Goal: Communication & Community: Answer question/provide support

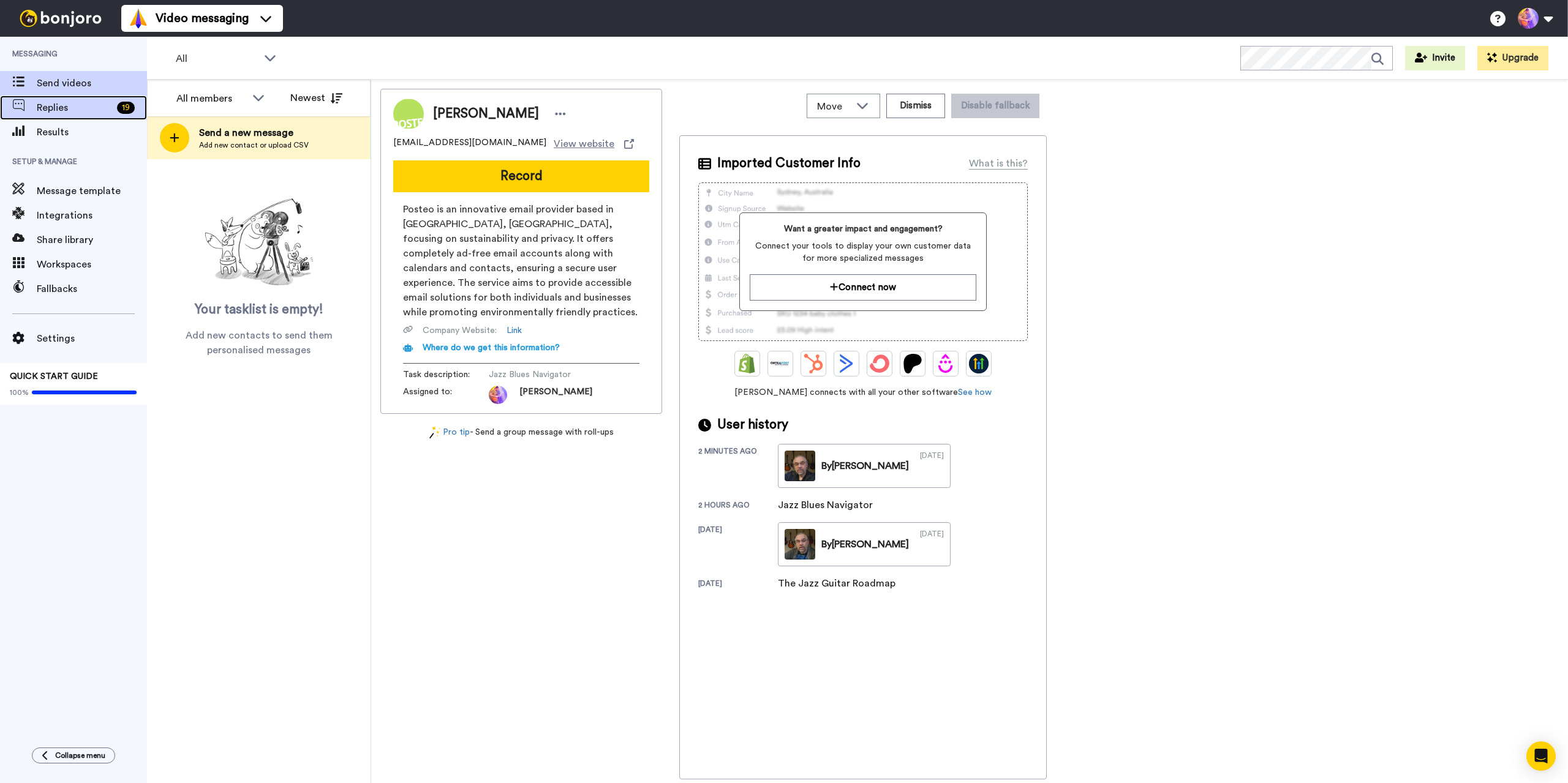
click at [72, 109] on span "Replies" at bounding box center [74, 108] width 75 height 14
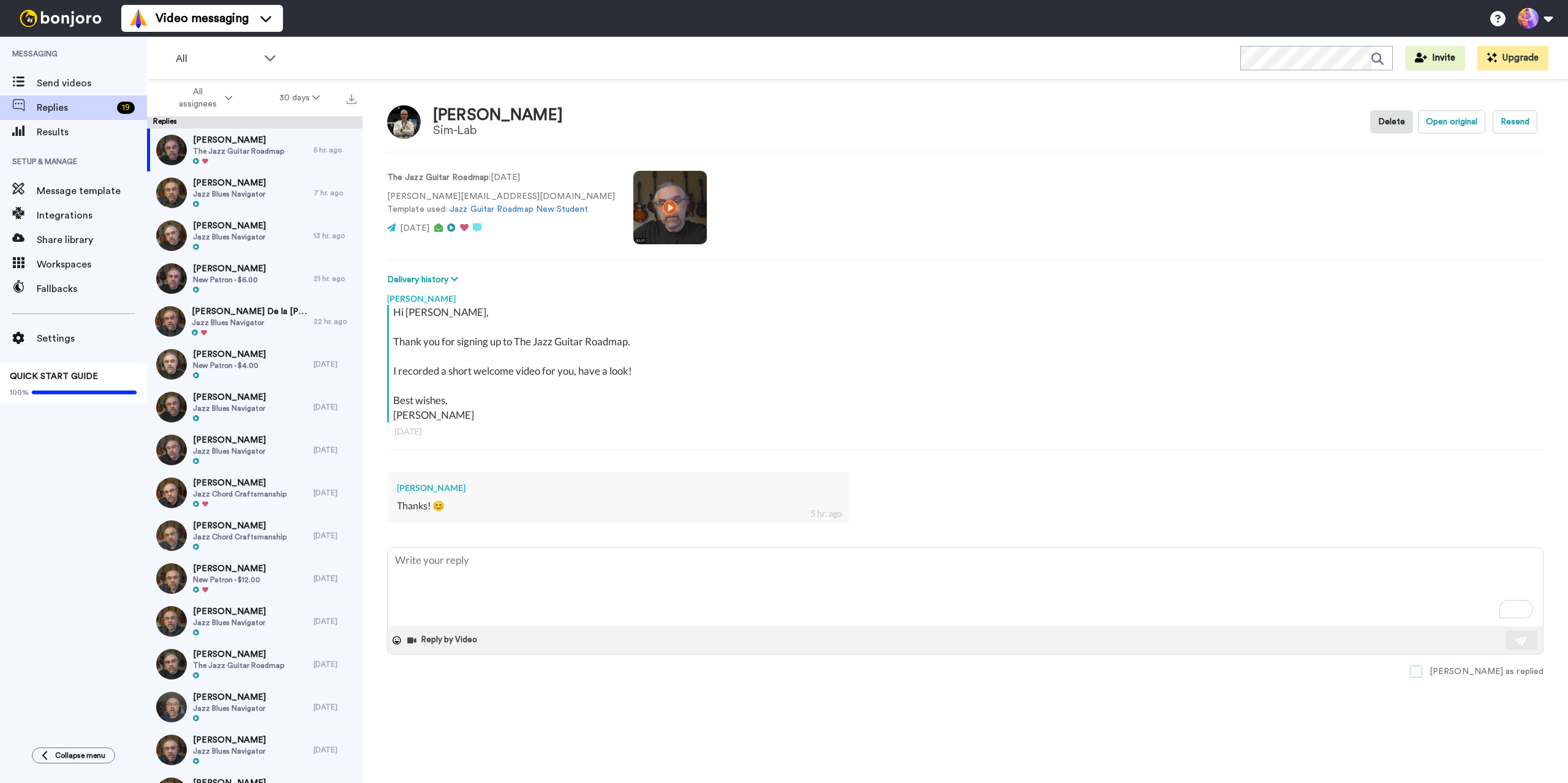
click at [1422, 670] on span at bounding box center [1416, 671] width 12 height 12
type textarea "x"
click at [60, 106] on span "Replies" at bounding box center [74, 108] width 75 height 14
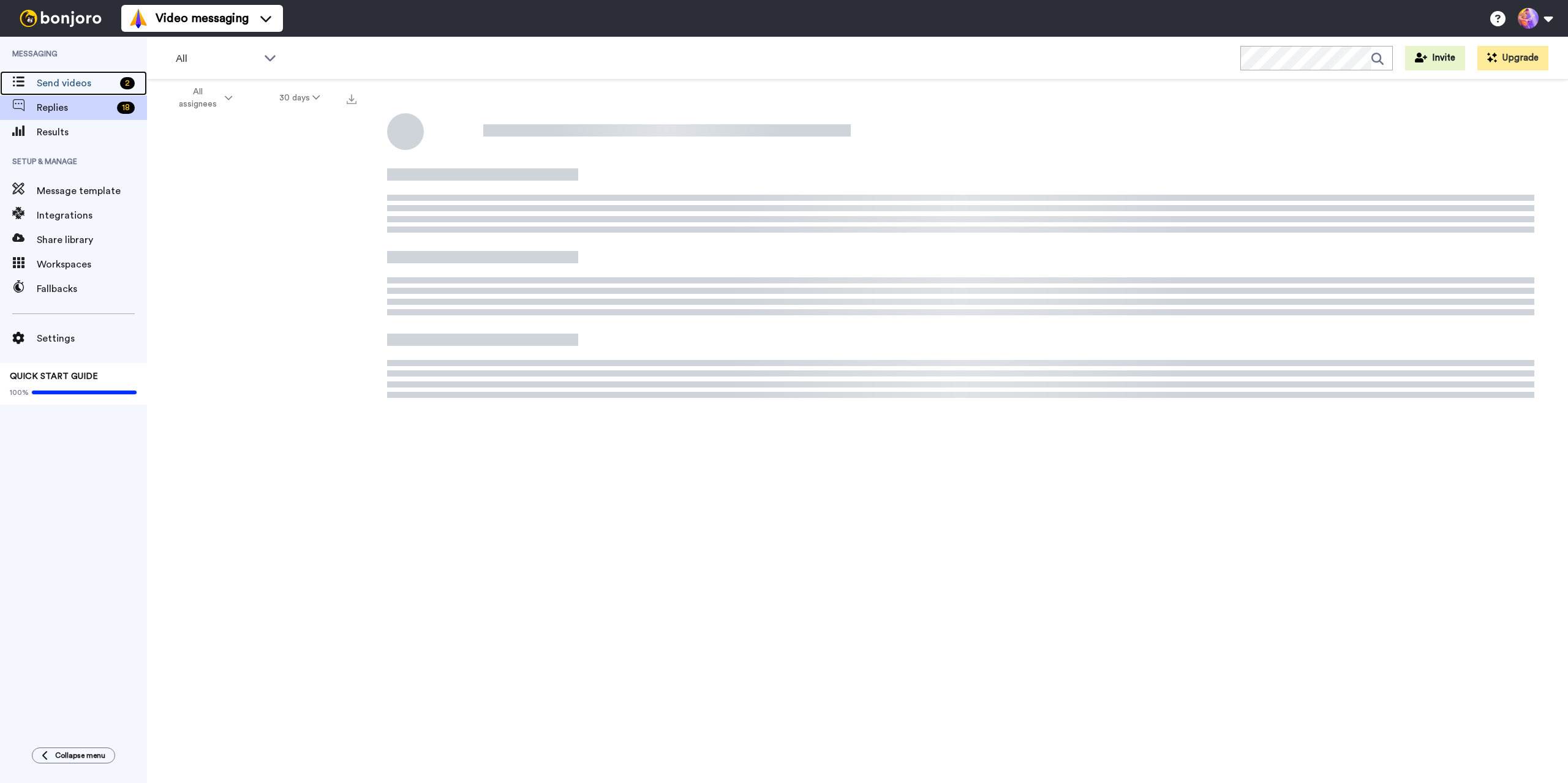
click at [84, 81] on span "Send videos" at bounding box center [75, 83] width 78 height 14
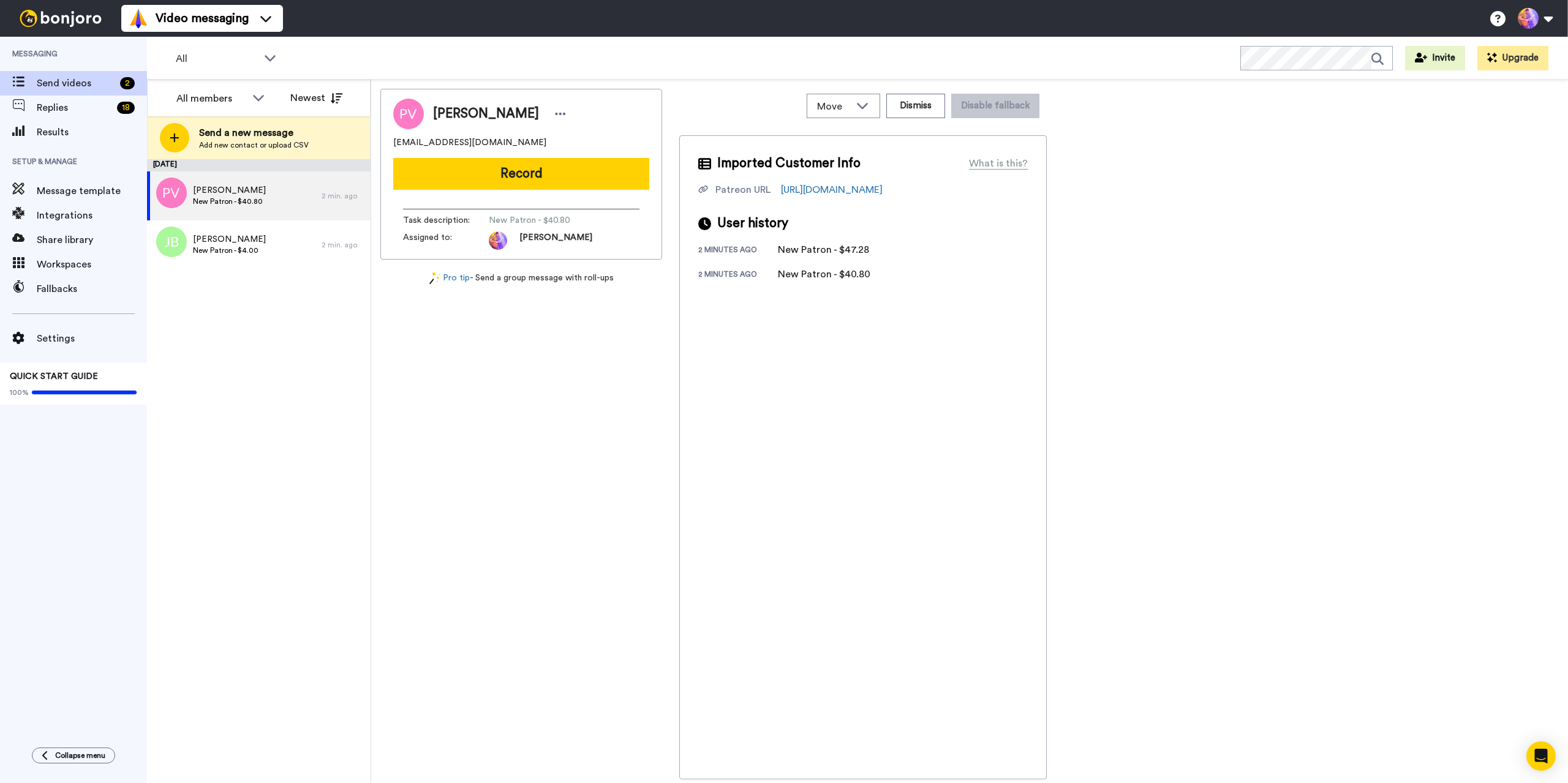
click at [1250, 395] on div "Pavel Vasilyev pkvasilyev@gmail.com Record Task description : New Patron - $40.…" at bounding box center [969, 434] width 1179 height 690
